Goal: Register for event/course

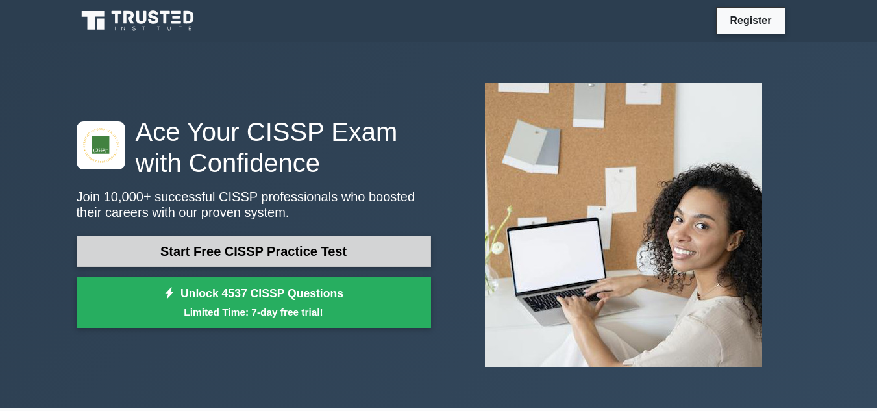
click at [287, 247] on link "Start Free CISSP Practice Test" at bounding box center [254, 251] width 354 height 31
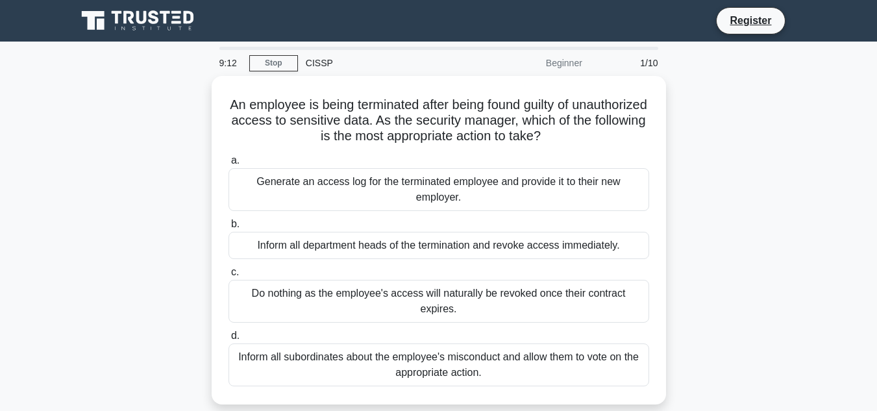
click at [319, 60] on div "CISSP" at bounding box center [387, 63] width 179 height 26
click at [316, 65] on div "CISSP" at bounding box center [387, 63] width 179 height 26
click at [273, 62] on link "Stop" at bounding box center [273, 63] width 49 height 16
